Goal: Information Seeking & Learning: Check status

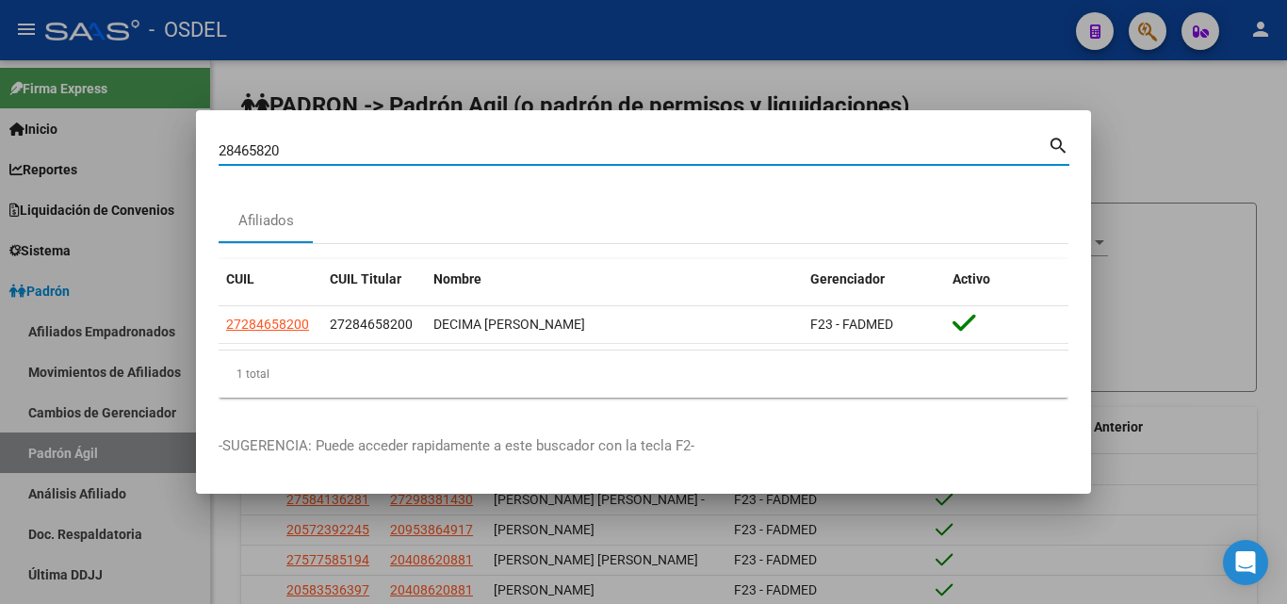
drag, startPoint x: 286, startPoint y: 154, endPoint x: 206, endPoint y: 154, distance: 80.1
click at [222, 152] on input "28465820" at bounding box center [633, 150] width 829 height 17
paste input "93602945"
type input "93602945"
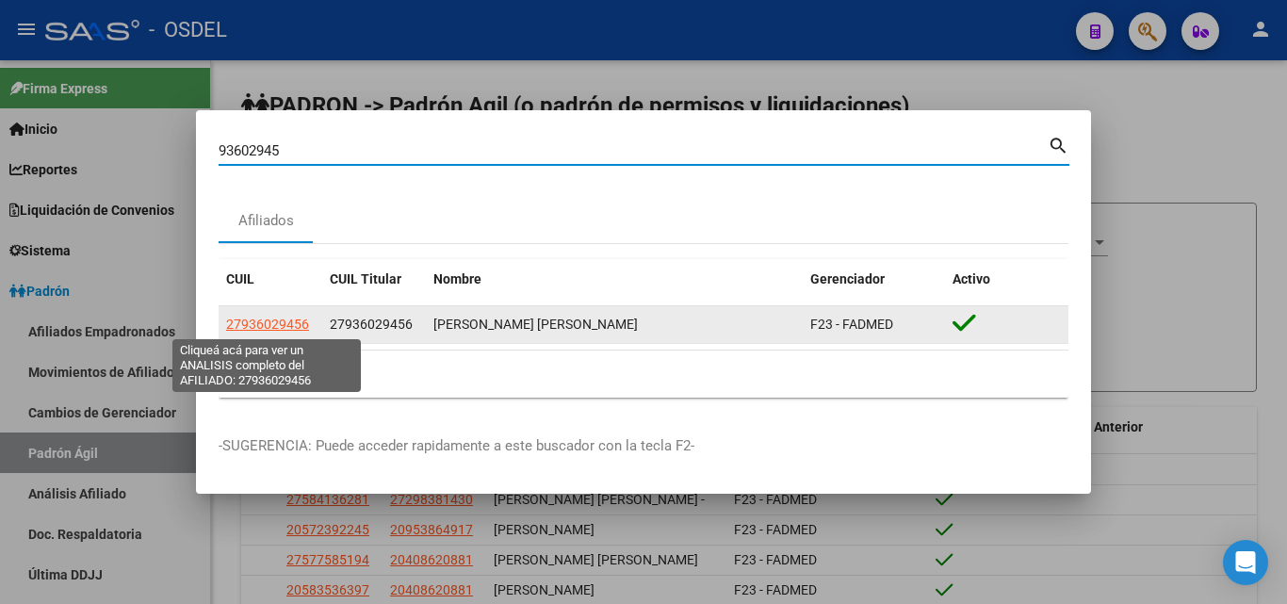
click at [285, 327] on span "27936029456" at bounding box center [267, 324] width 83 height 15
type textarea "27936029456"
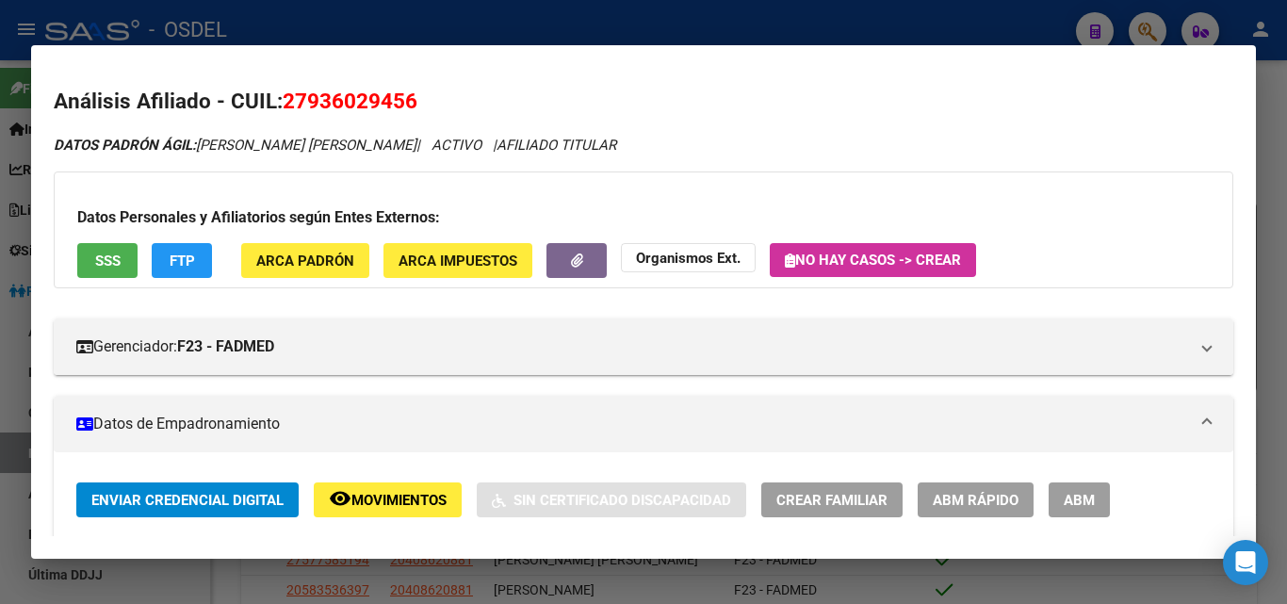
click at [101, 268] on span "SSS" at bounding box center [107, 260] width 25 height 17
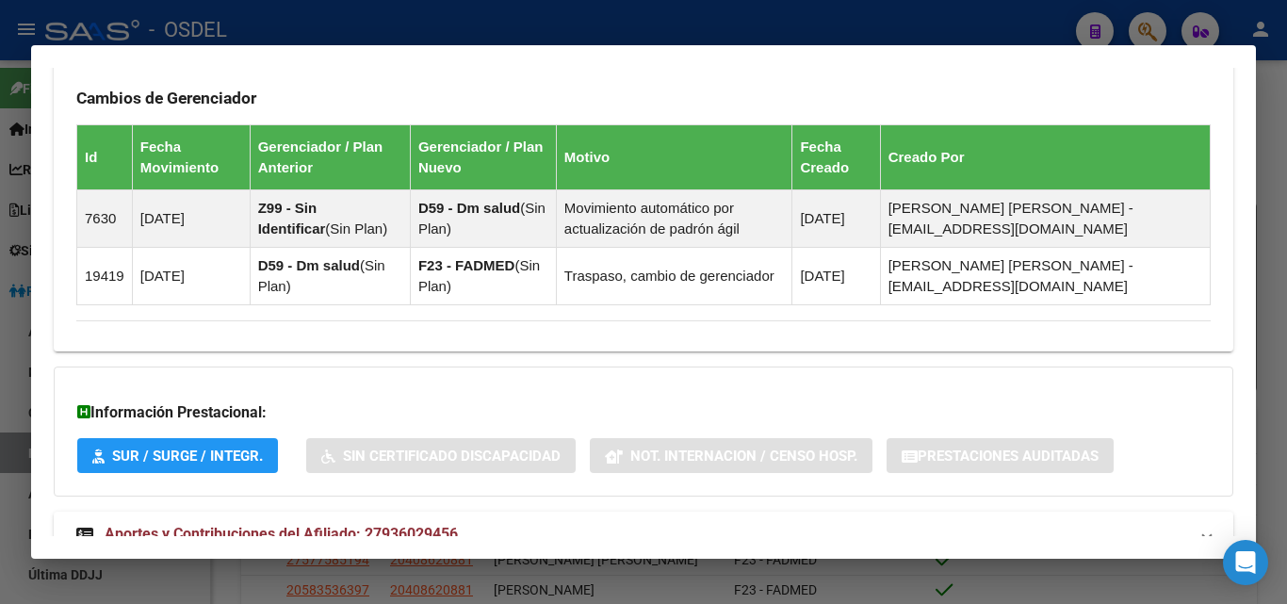
scroll to position [1200, 0]
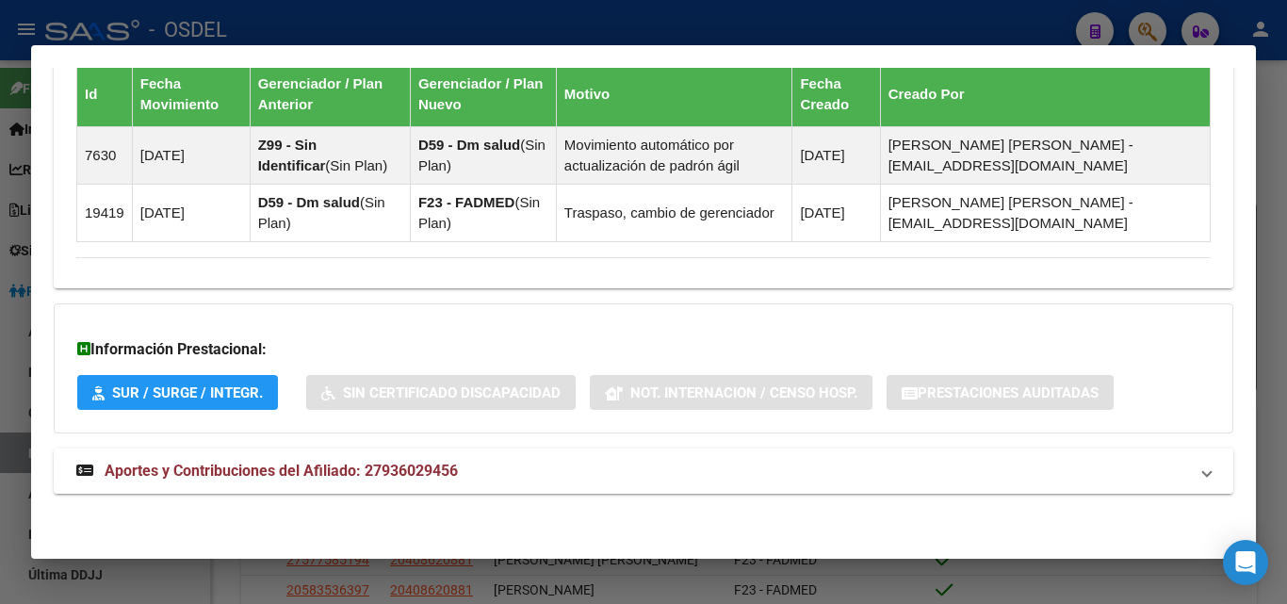
click at [337, 471] on span "Aportes y Contribuciones del Afiliado: 27936029456" at bounding box center [281, 471] width 353 height 18
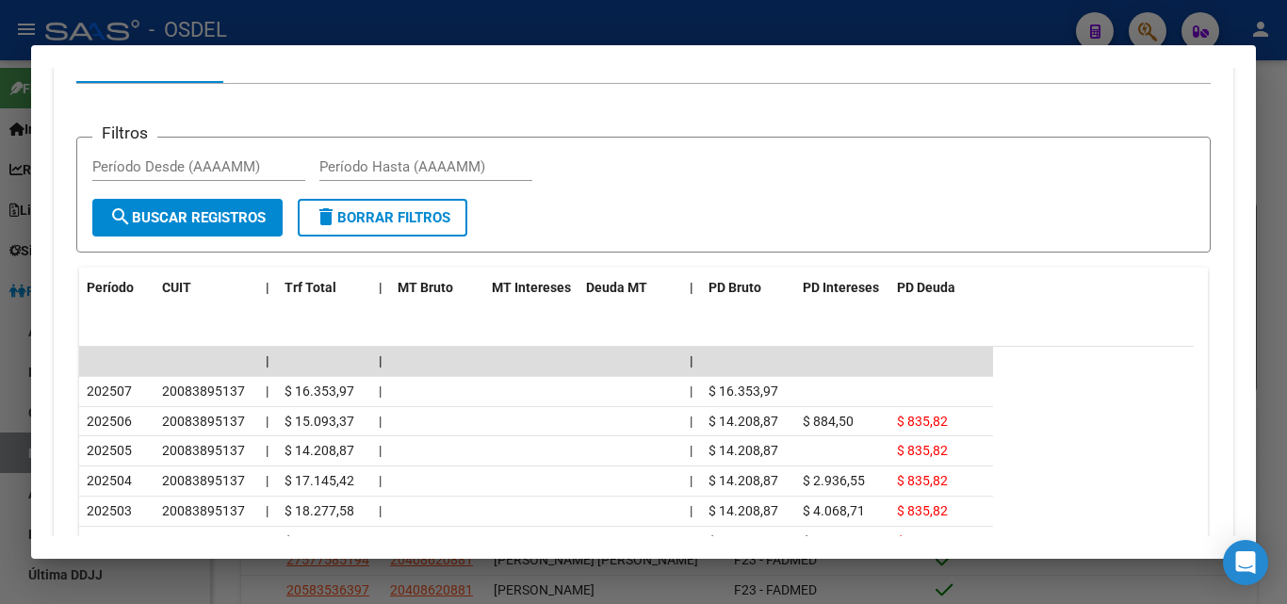
scroll to position [1671, 0]
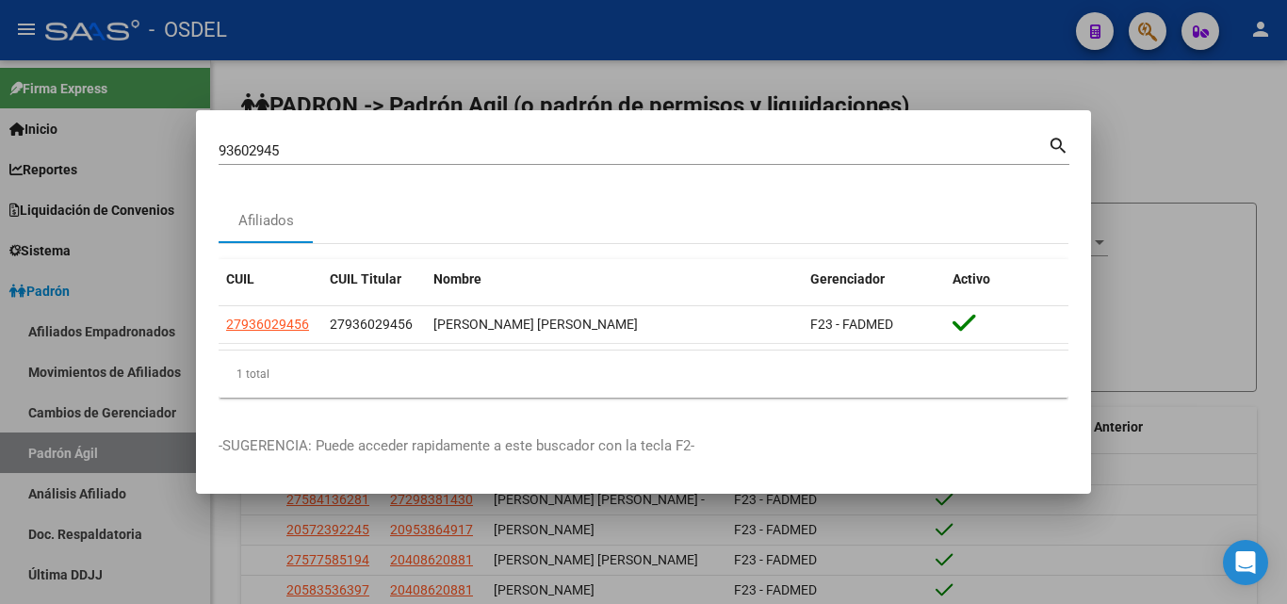
drag, startPoint x: 312, startPoint y: 159, endPoint x: 148, endPoint y: 154, distance: 164.0
click at [148, 154] on div "93602945 Buscar (apellido, dni, cuil, nro traspaso, cuit, obra social) search A…" at bounding box center [643, 302] width 1287 height 604
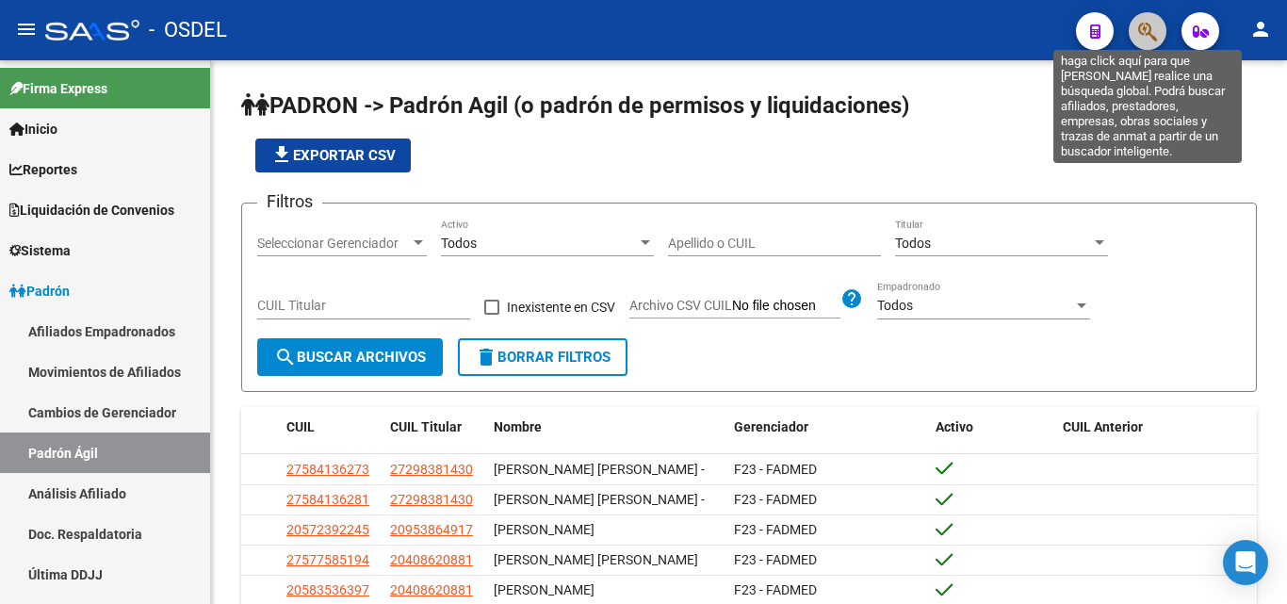
click at [1152, 35] on icon "button" at bounding box center [1147, 32] width 19 height 22
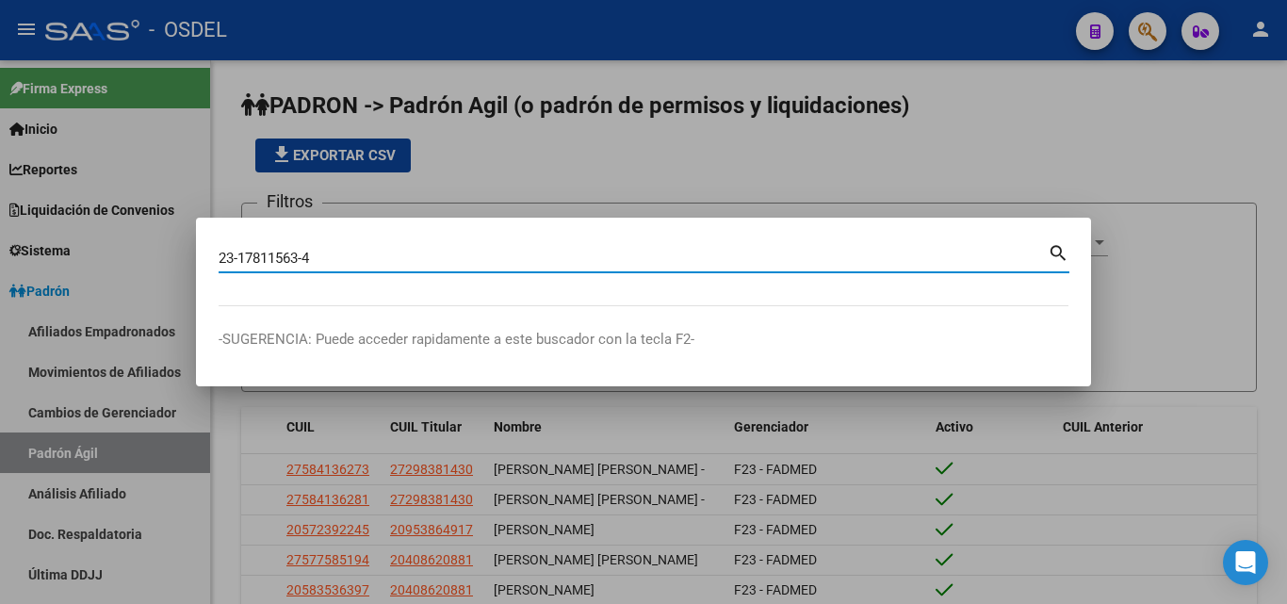
type input "23178115634"
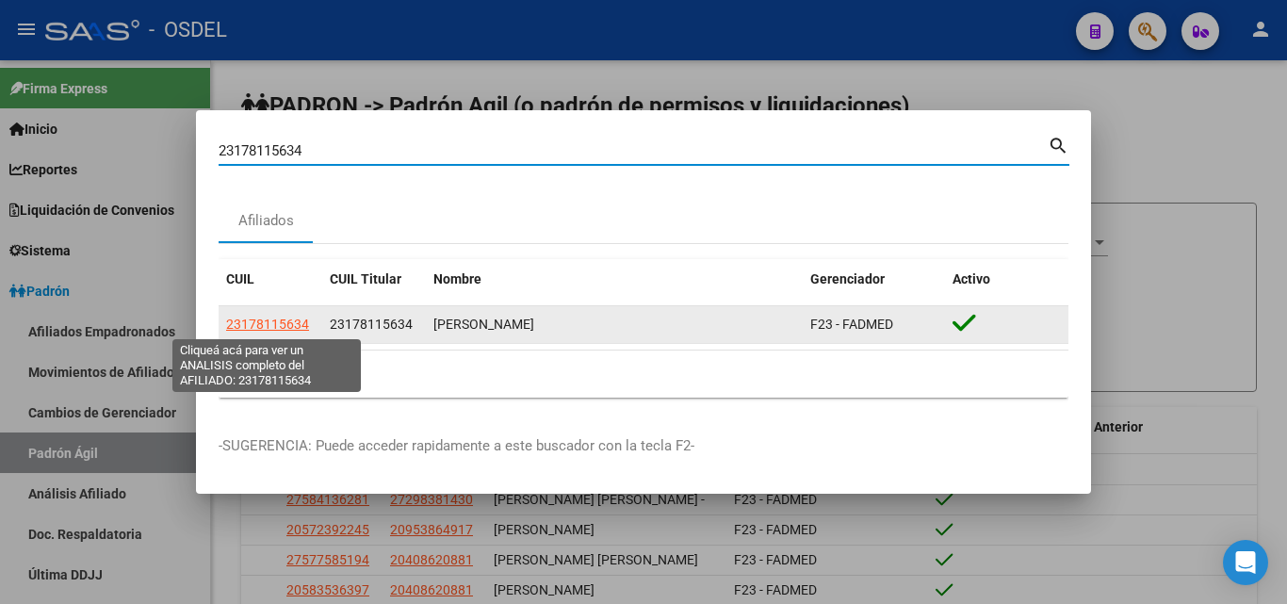
click at [268, 318] on span "23178115634" at bounding box center [267, 324] width 83 height 15
type textarea "23178115634"
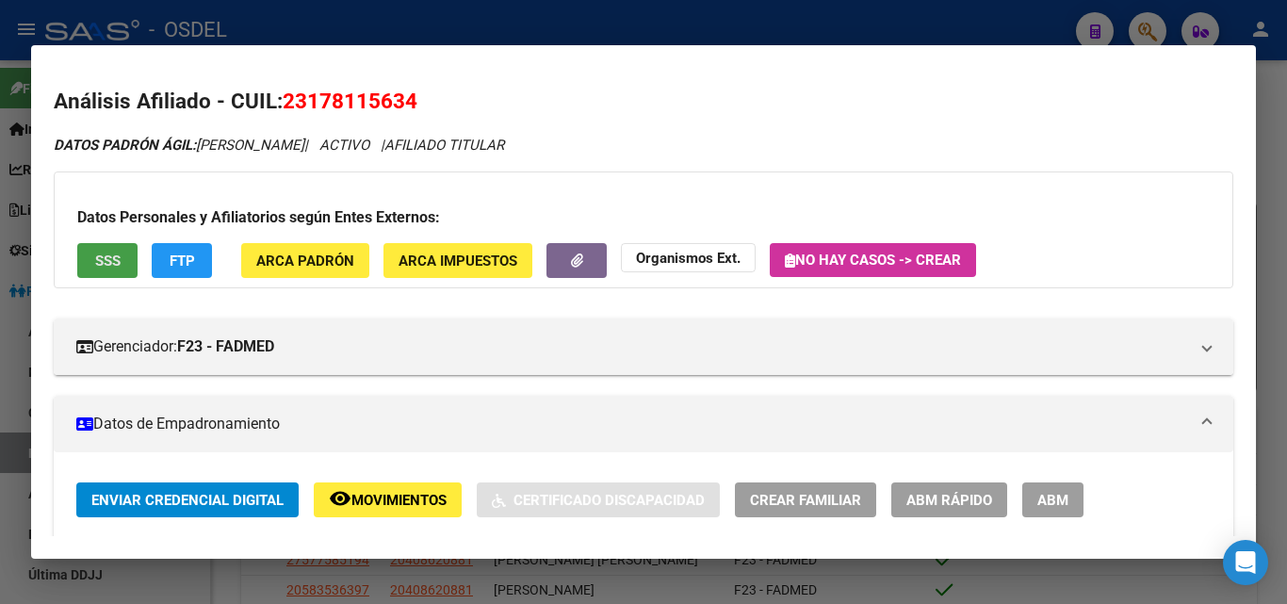
click at [106, 247] on button "SSS" at bounding box center [107, 260] width 60 height 35
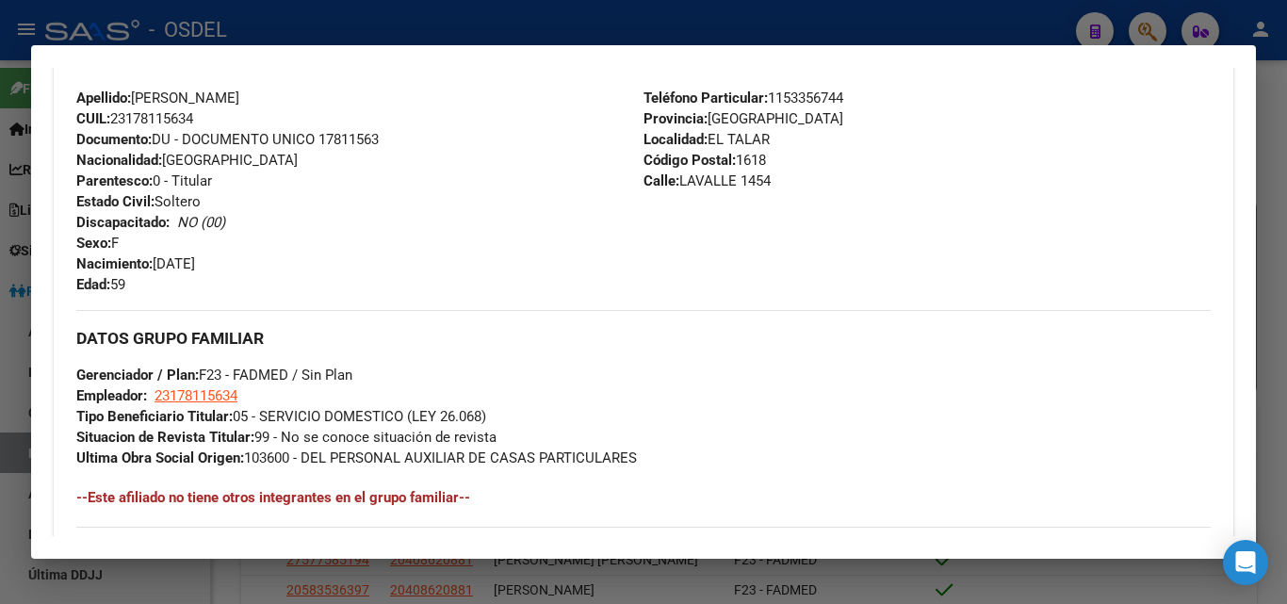
scroll to position [1200, 0]
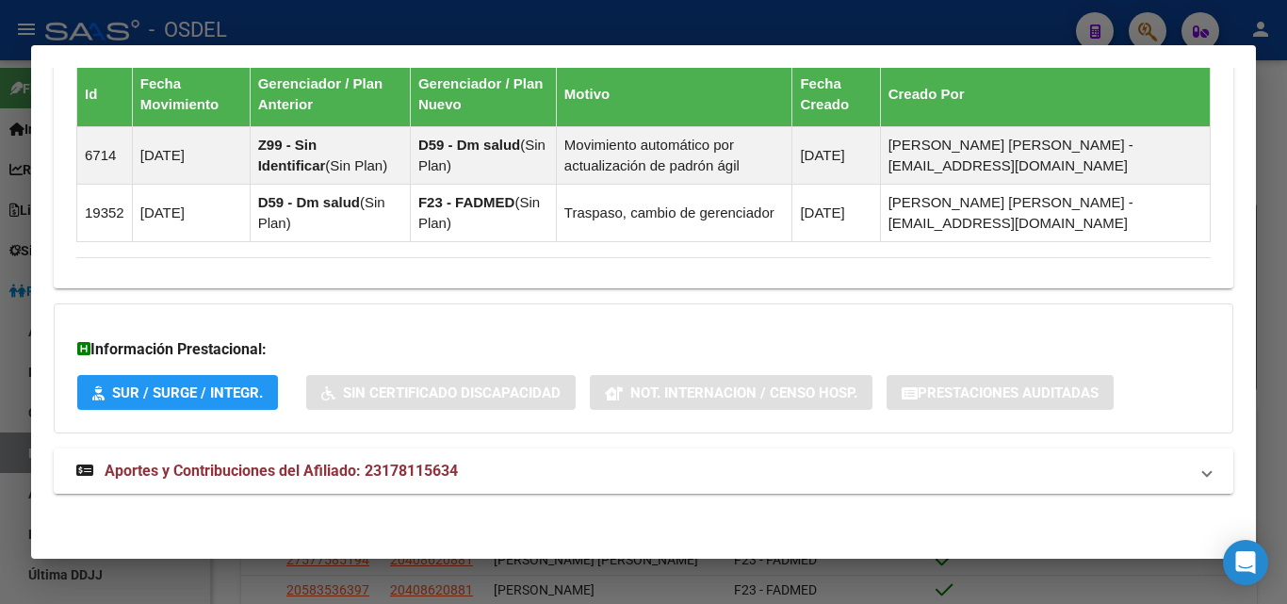
click at [372, 477] on span "Aportes y Contribuciones del Afiliado: 23178115634" at bounding box center [281, 471] width 353 height 18
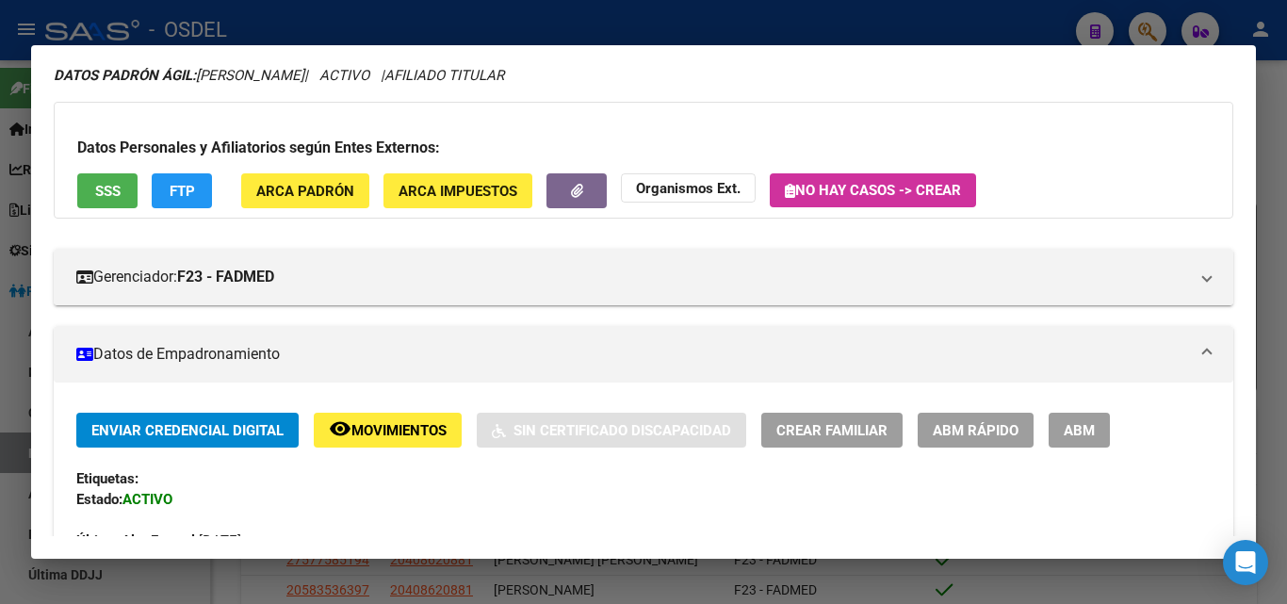
scroll to position [0, 0]
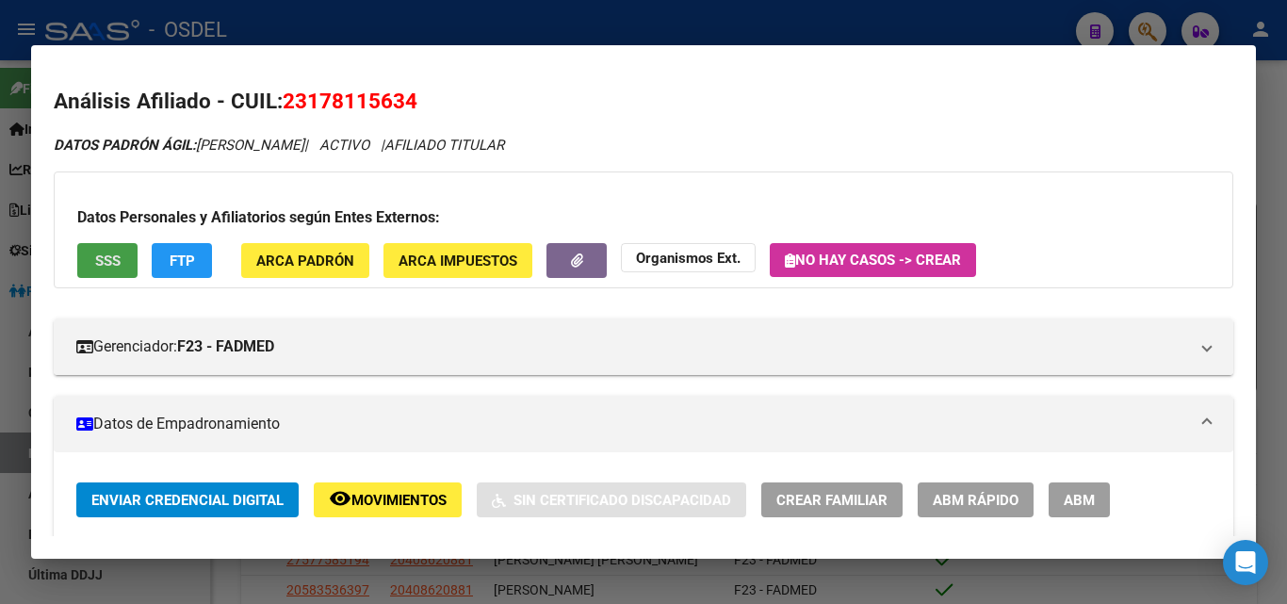
click at [89, 251] on button "SSS" at bounding box center [107, 260] width 60 height 35
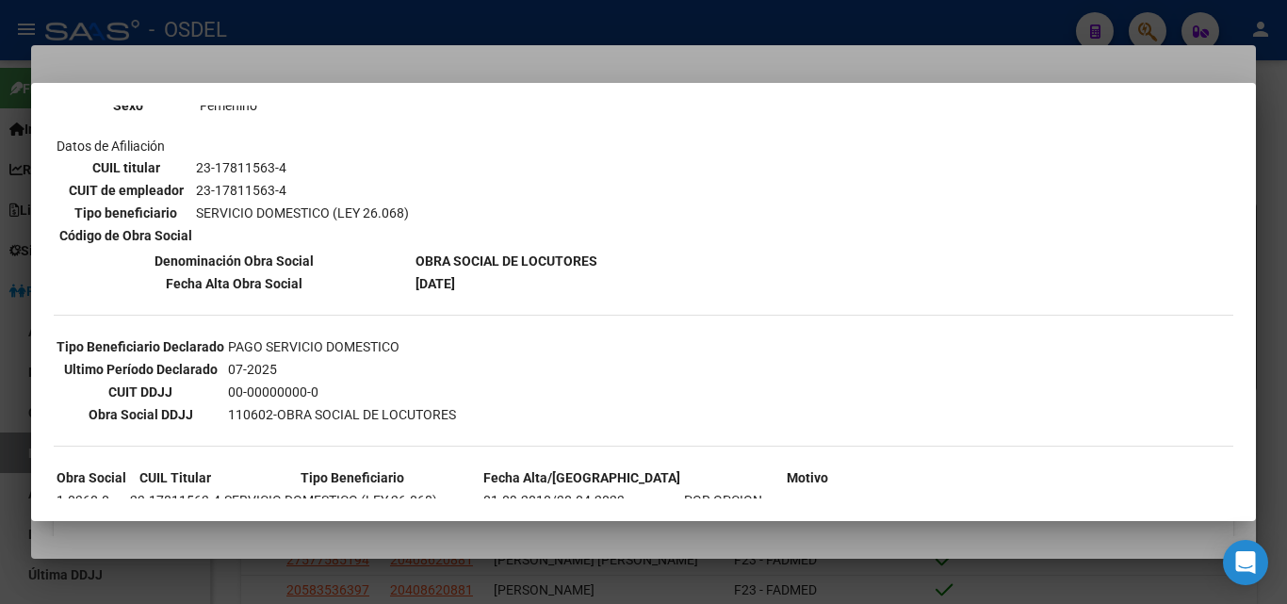
scroll to position [543, 0]
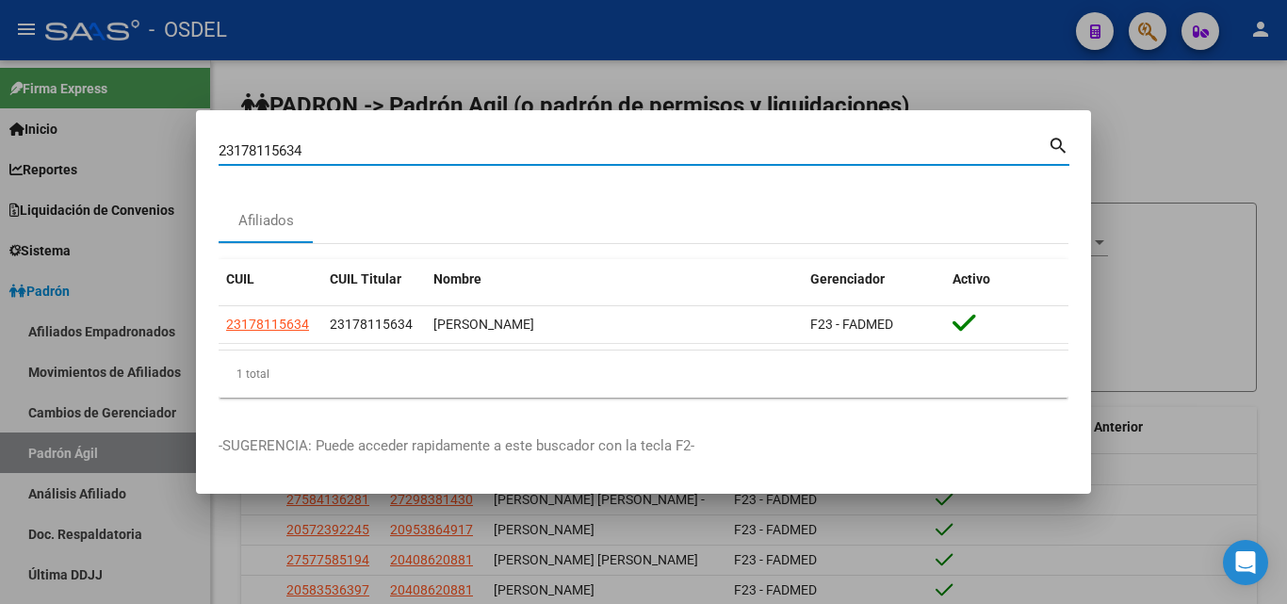
drag, startPoint x: 310, startPoint y: 155, endPoint x: 210, endPoint y: 150, distance: 100.0
click at [210, 150] on mat-dialog-content "23178115634 Buscar (apellido, dni, cuil, nro traspaso, cuit, obra social) searc…" at bounding box center [643, 273] width 895 height 280
paste input "0229128923"
type input "20229128923"
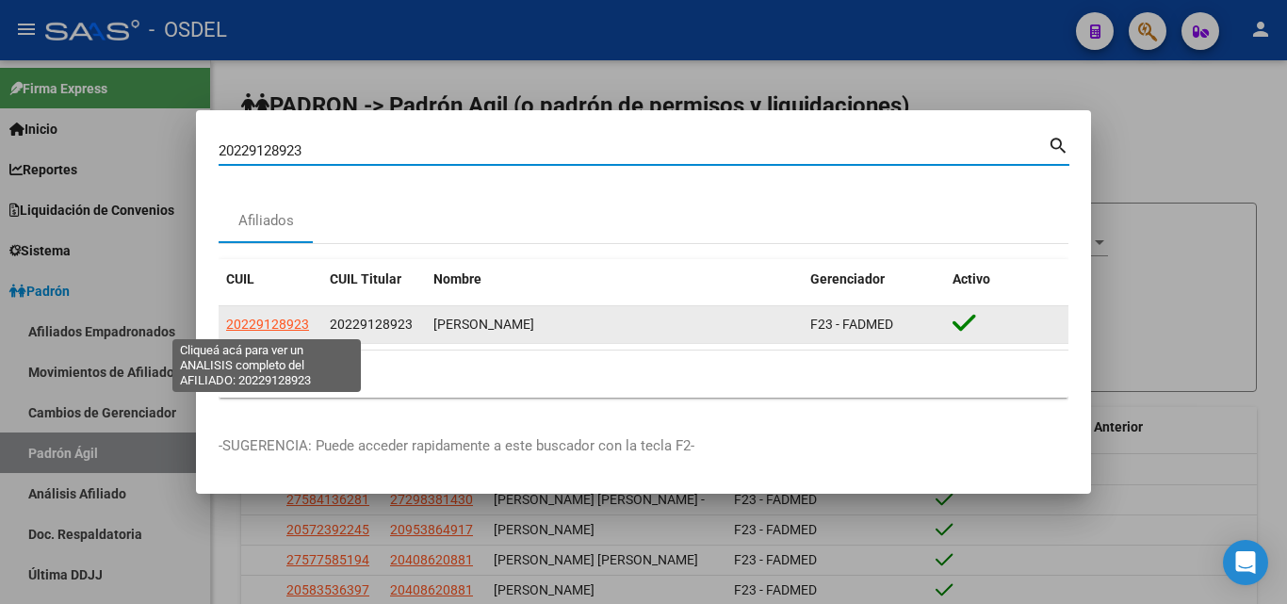
click at [279, 328] on span "20229128923" at bounding box center [267, 324] width 83 height 15
type textarea "20229128923"
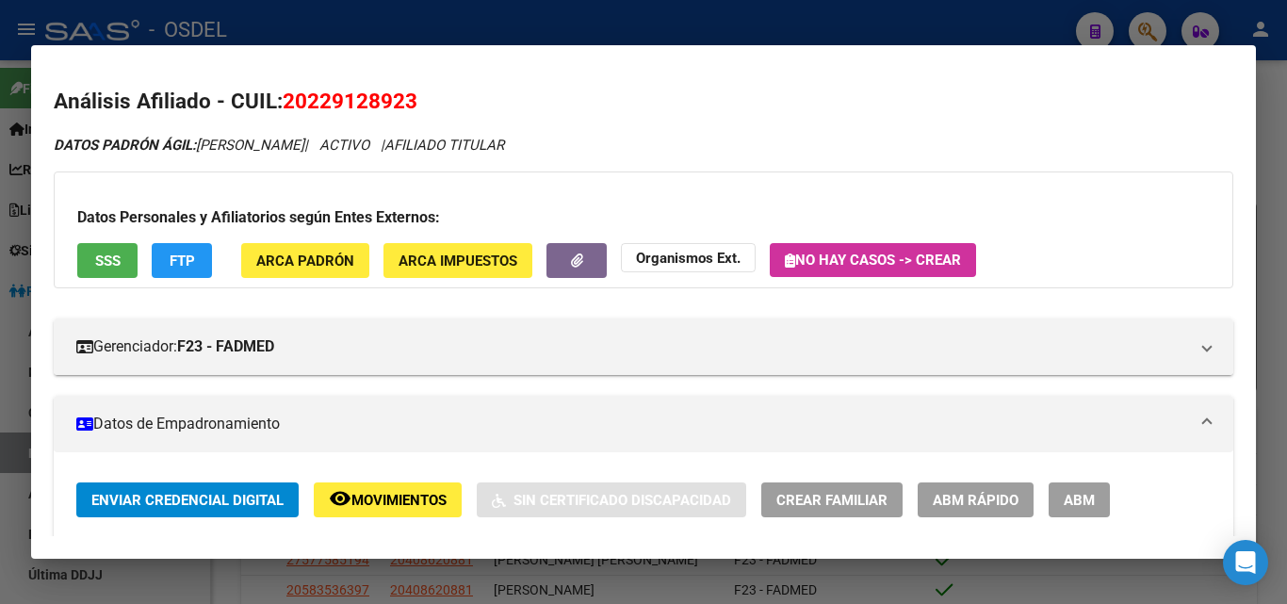
click at [114, 259] on span "SSS" at bounding box center [107, 260] width 25 height 17
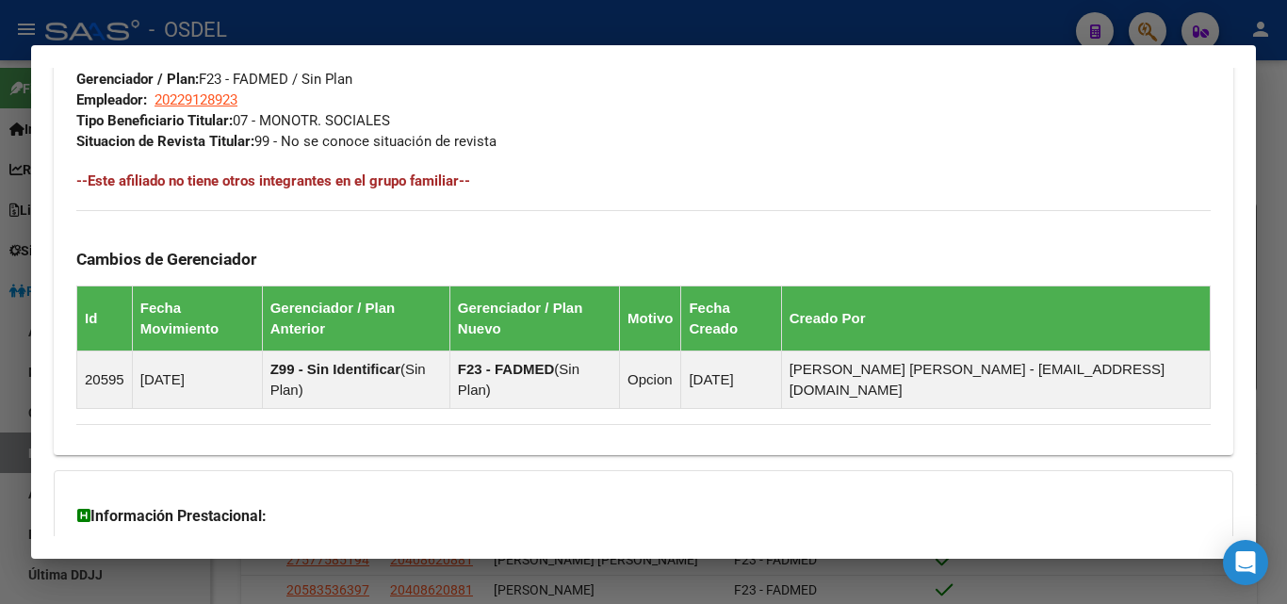
scroll to position [1060, 0]
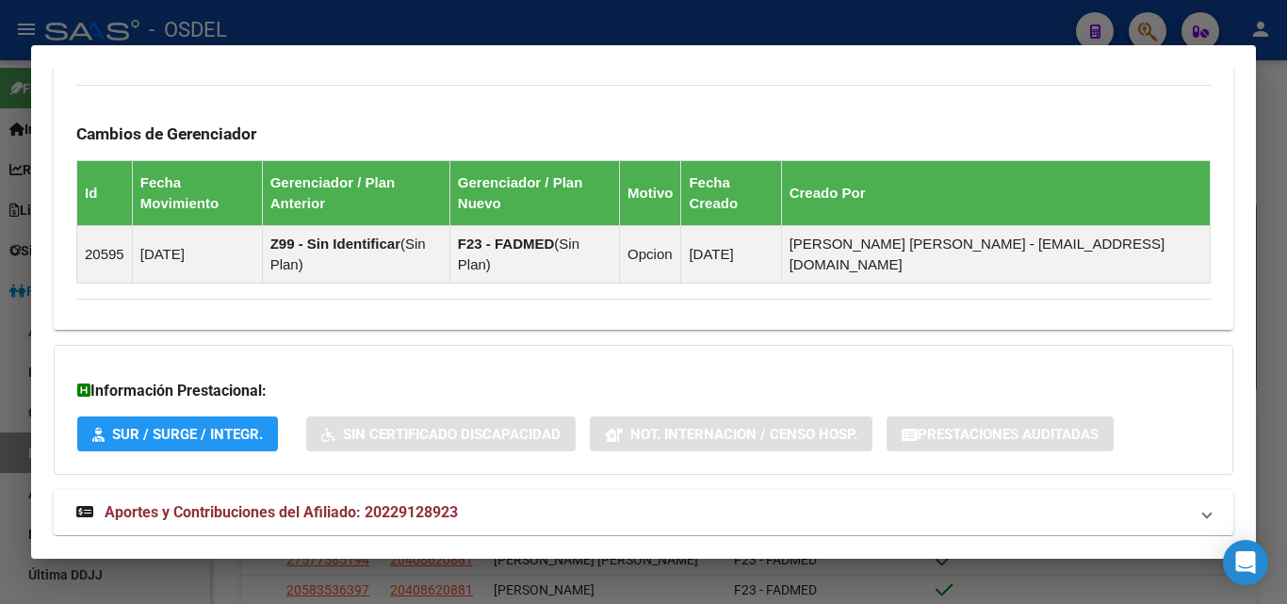
click at [311, 503] on span "Aportes y Contribuciones del Afiliado: 20229128923" at bounding box center [281, 512] width 353 height 18
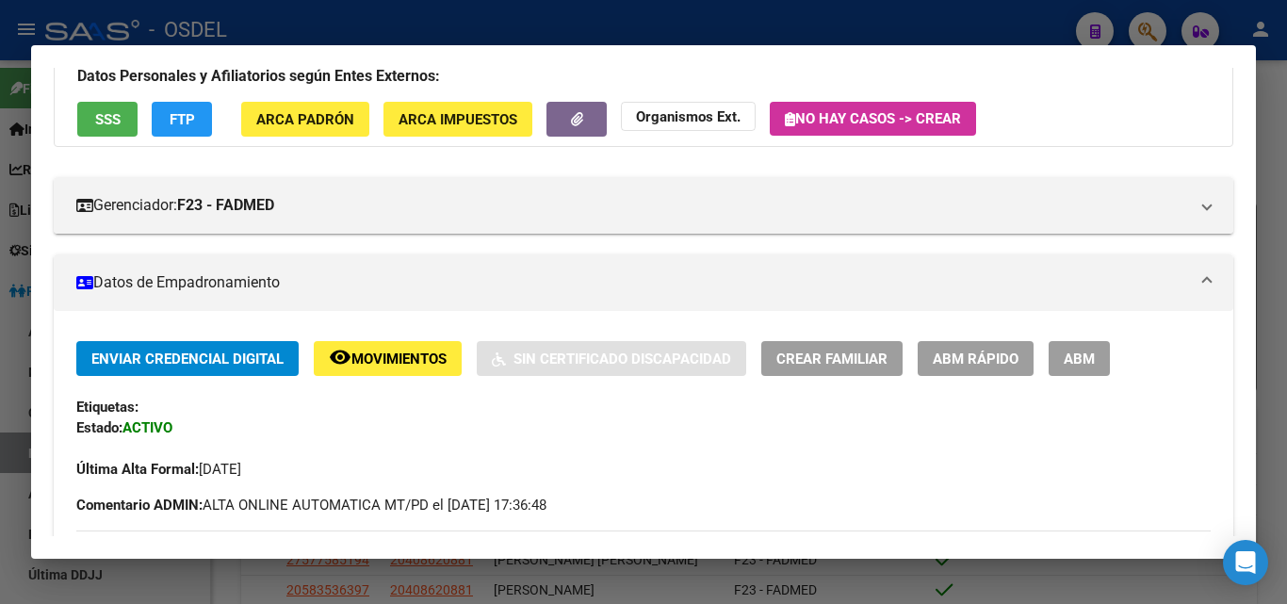
scroll to position [0, 0]
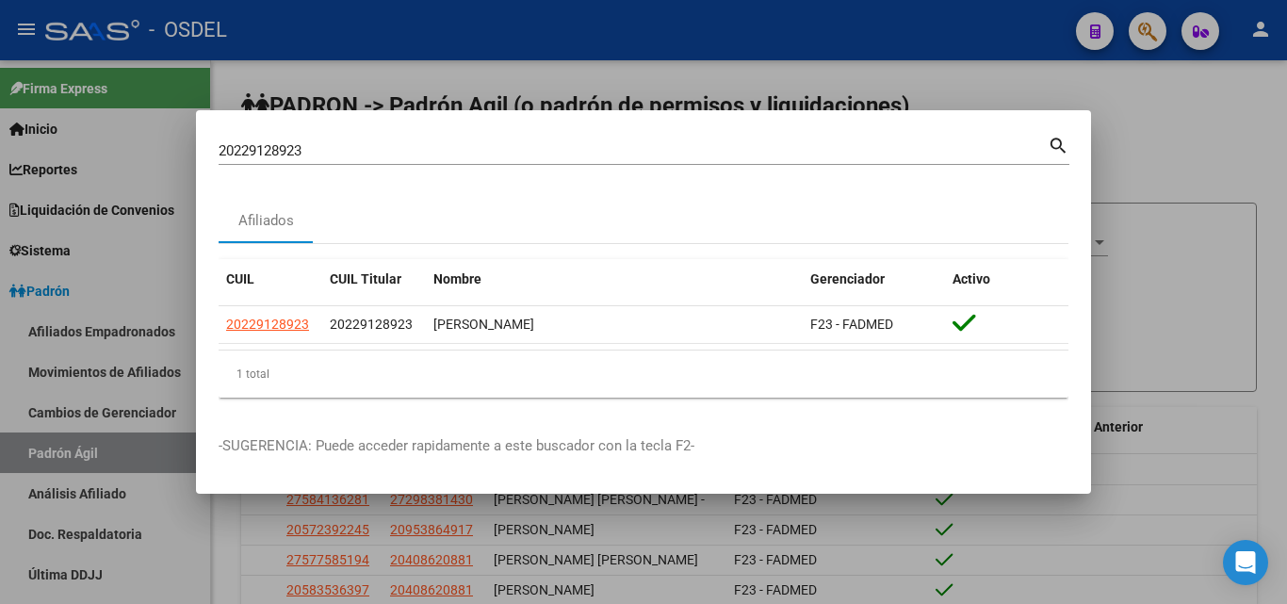
drag, startPoint x: 365, startPoint y: 135, endPoint x: 333, endPoint y: 152, distance: 36.2
click at [355, 139] on div "20229128923 Buscar (apellido, dni, cuil, [PERSON_NAME], cuit, obra social) sear…" at bounding box center [644, 149] width 851 height 32
drag, startPoint x: 333, startPoint y: 152, endPoint x: 167, endPoint y: 138, distance: 167.3
click at [167, 138] on div "20229128923 Buscar (apellido, dni, cuil, nro traspaso, cuit, obra social) searc…" at bounding box center [643, 302] width 1287 height 604
paste input "27244129981"
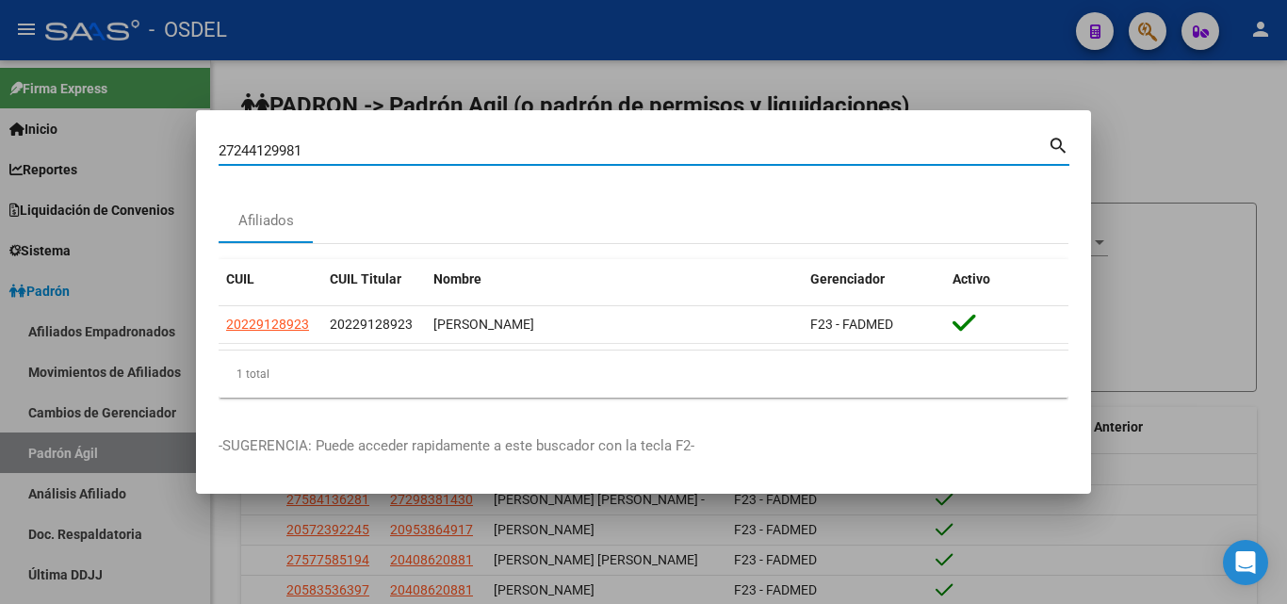
type input "27244129981"
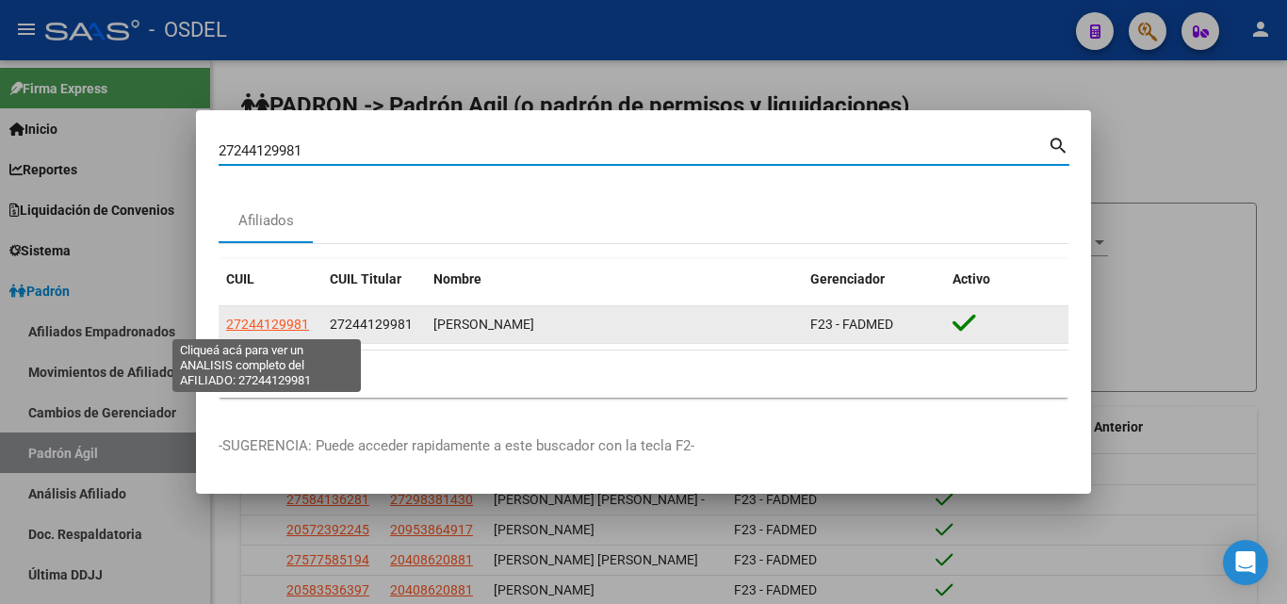
click at [291, 326] on span "27244129981" at bounding box center [267, 324] width 83 height 15
type textarea "27244129981"
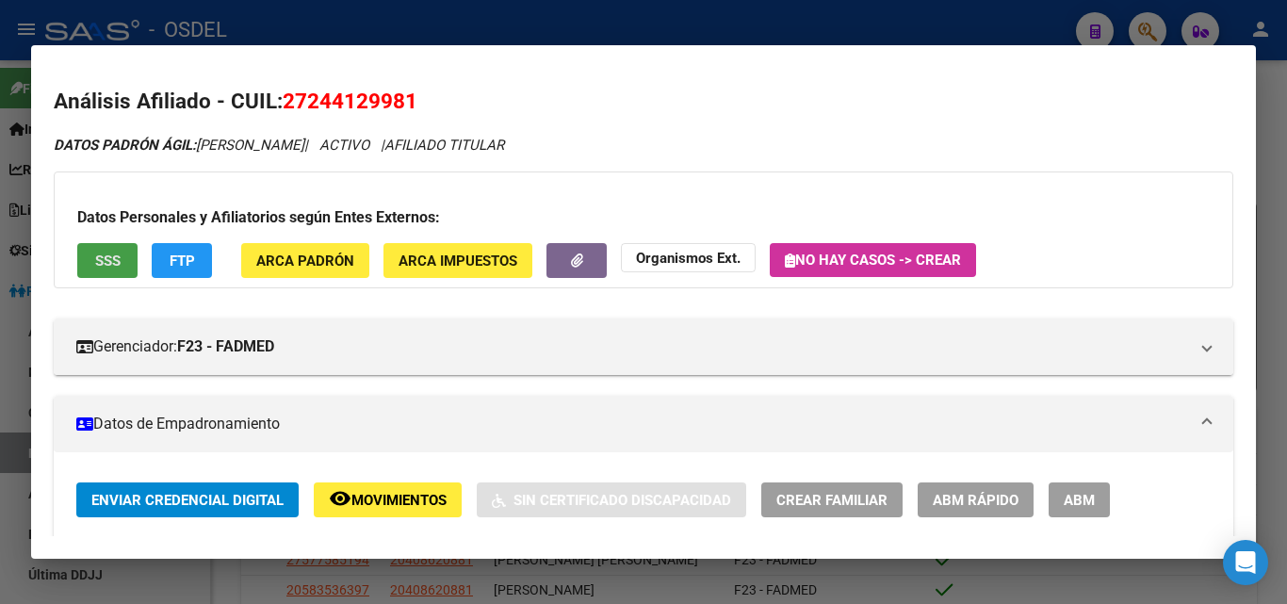
click at [113, 261] on span "SSS" at bounding box center [107, 260] width 25 height 17
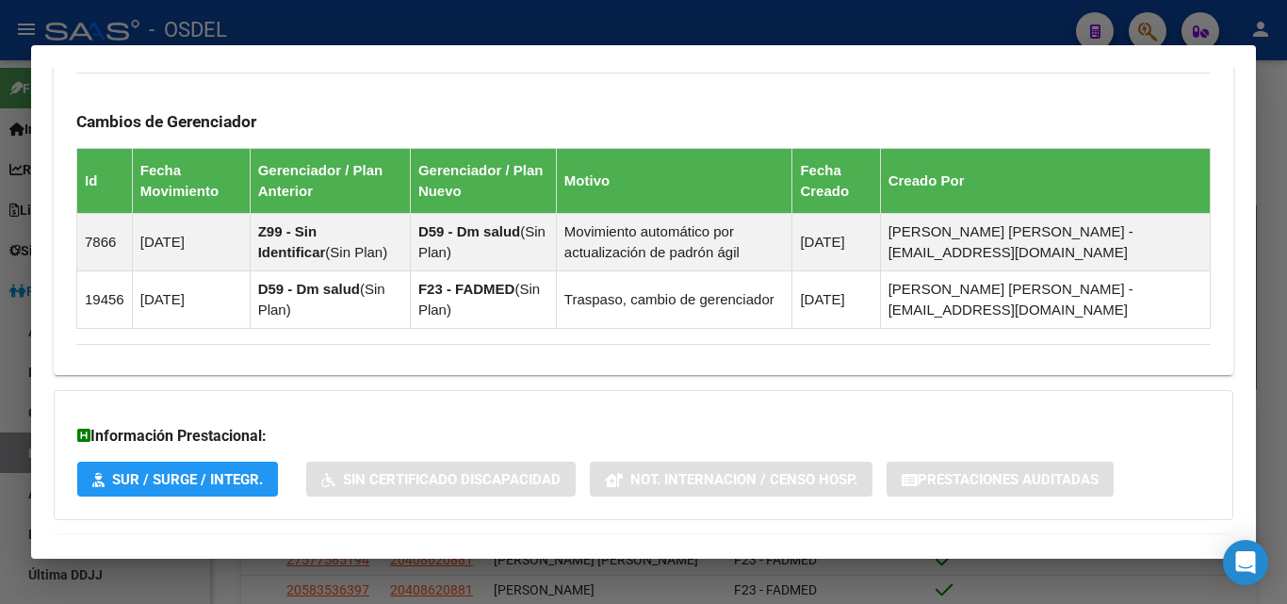
scroll to position [1200, 0]
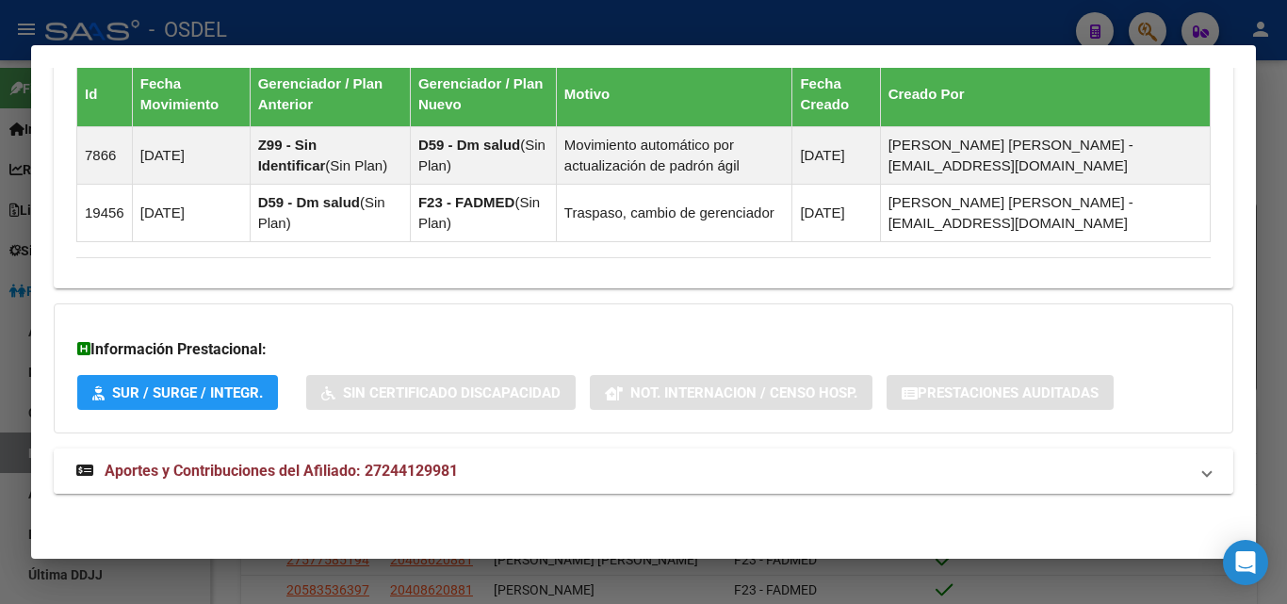
click at [382, 467] on span "Aportes y Contribuciones del Afiliado: 27244129981" at bounding box center [281, 471] width 353 height 18
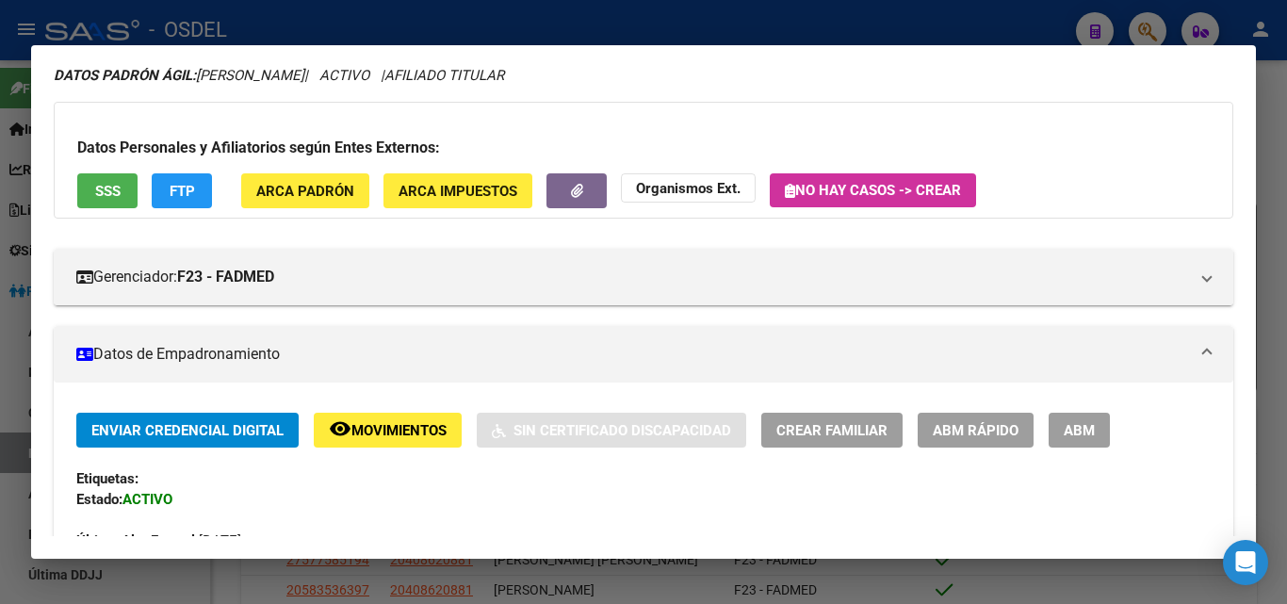
scroll to position [0, 0]
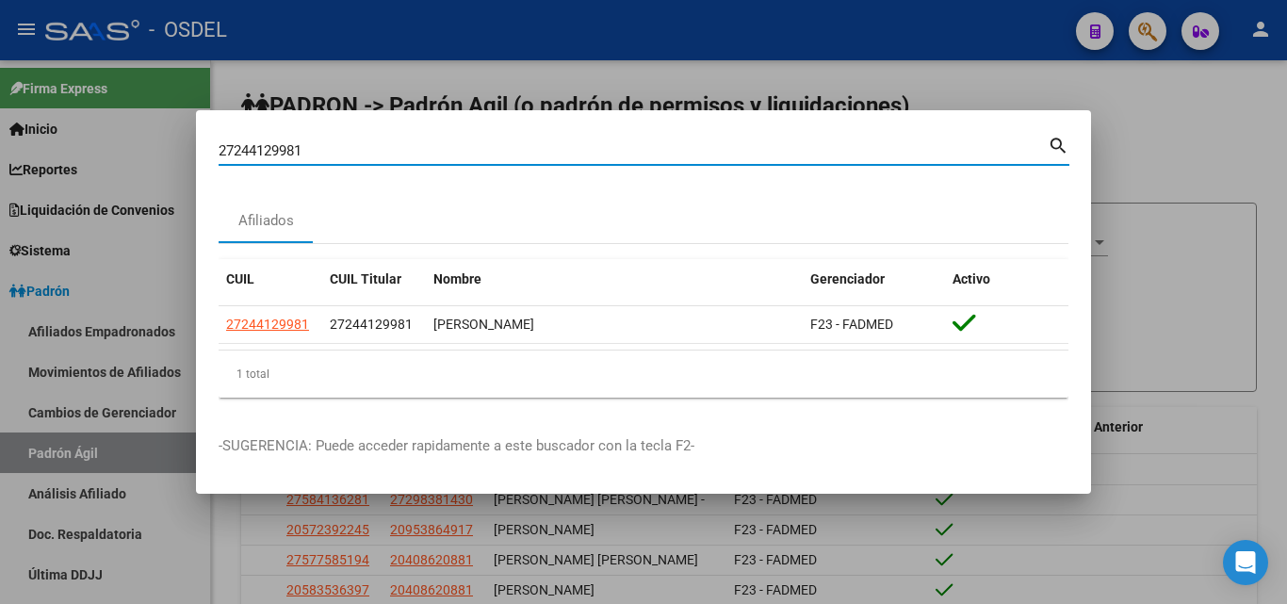
drag, startPoint x: 319, startPoint y: 143, endPoint x: 145, endPoint y: 150, distance: 174.4
click at [145, 150] on div "27244129981 Buscar (apellido, dni, cuil, nro traspaso, cuit, obra social) searc…" at bounding box center [643, 302] width 1287 height 604
paste input "0425831179"
type input "20425831179"
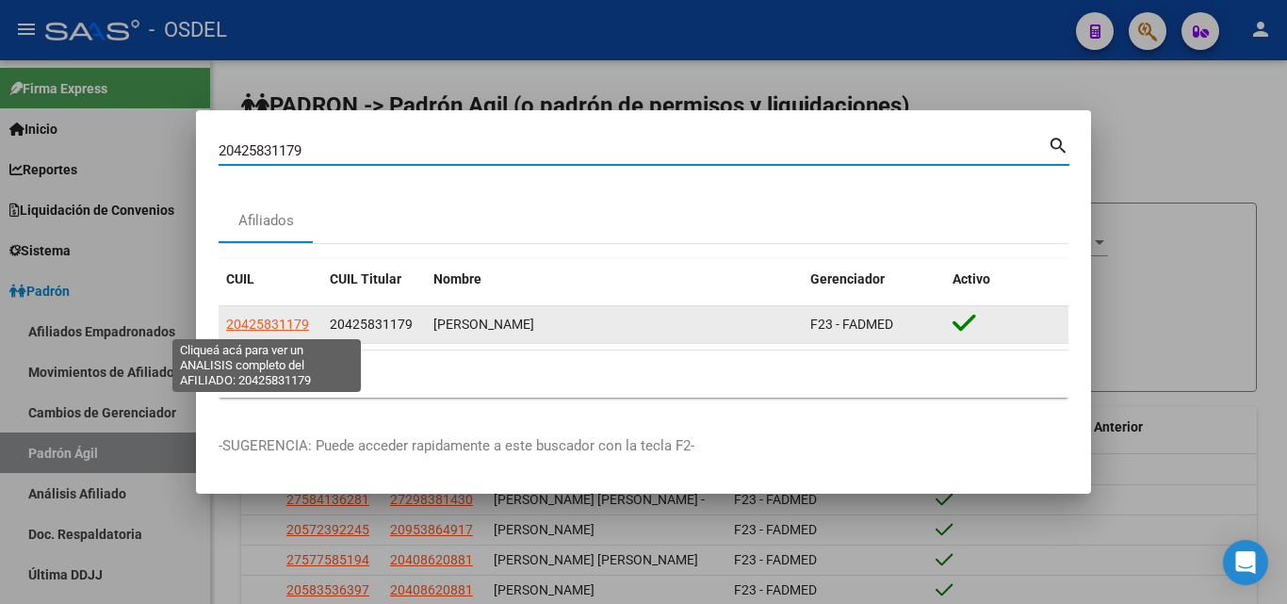
click at [284, 321] on span "20425831179" at bounding box center [267, 324] width 83 height 15
type textarea "20425831179"
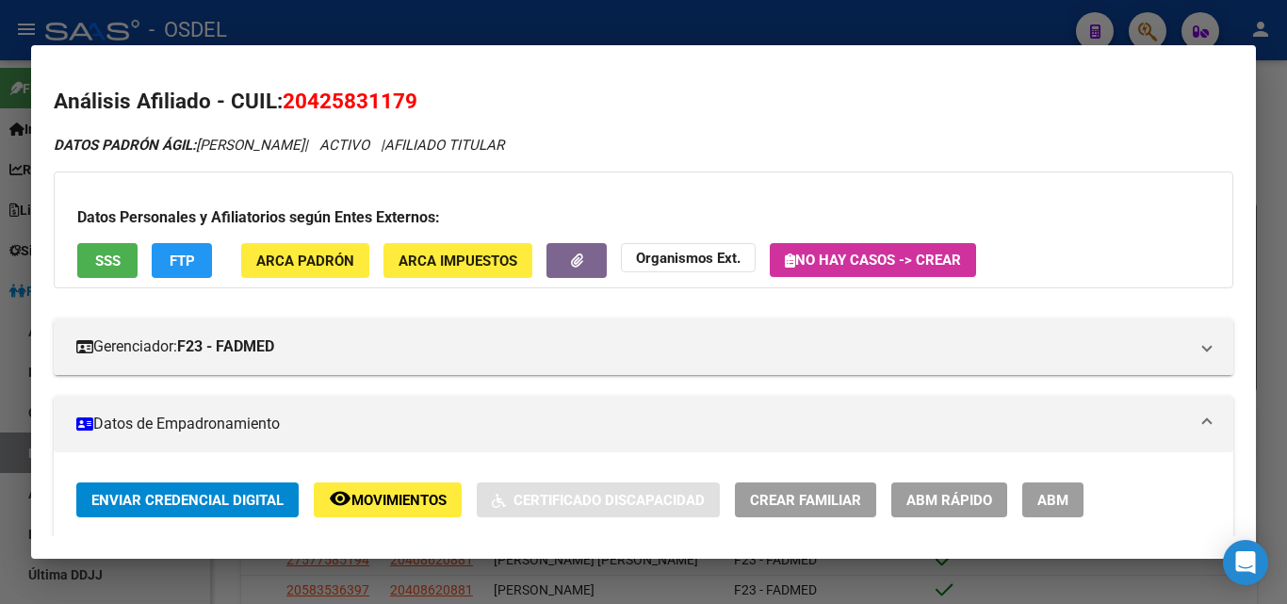
click at [113, 258] on span "SSS" at bounding box center [107, 260] width 25 height 17
